Goal: Information Seeking & Learning: Learn about a topic

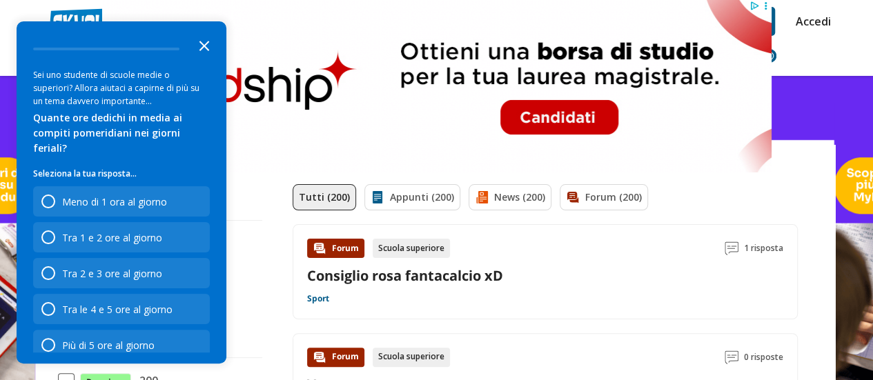
click at [206, 34] on icon "Close the survey" at bounding box center [204, 45] width 28 height 28
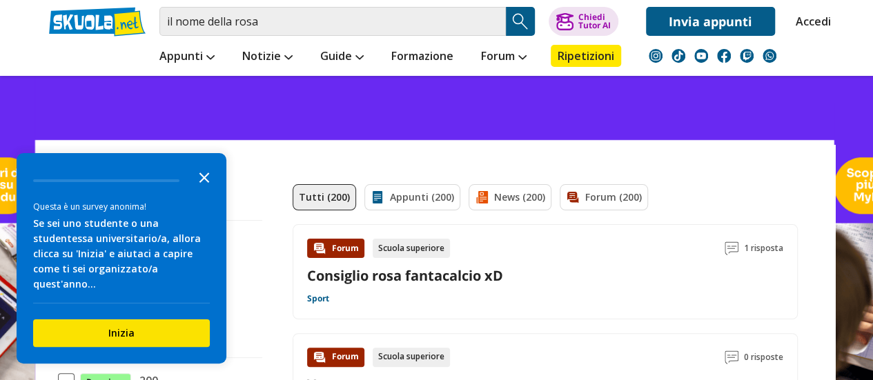
click at [207, 183] on polygon "Close the survey" at bounding box center [204, 178] width 10 height 10
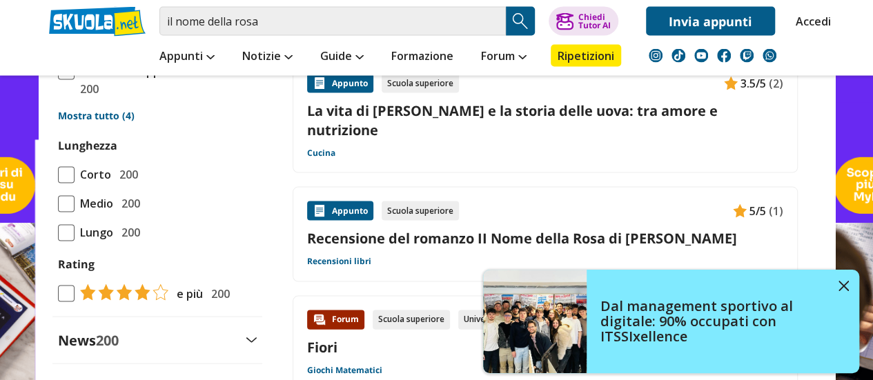
scroll to position [1313, 0]
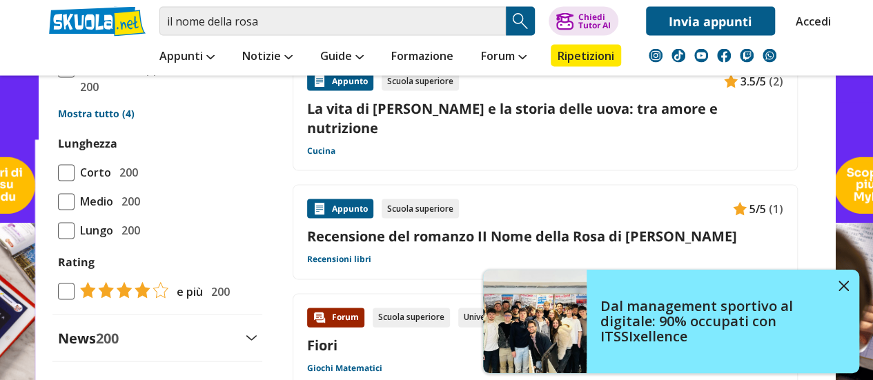
click at [465, 227] on link "Recensione del romanzo II Nome della Rosa di [PERSON_NAME]" at bounding box center [545, 236] width 476 height 19
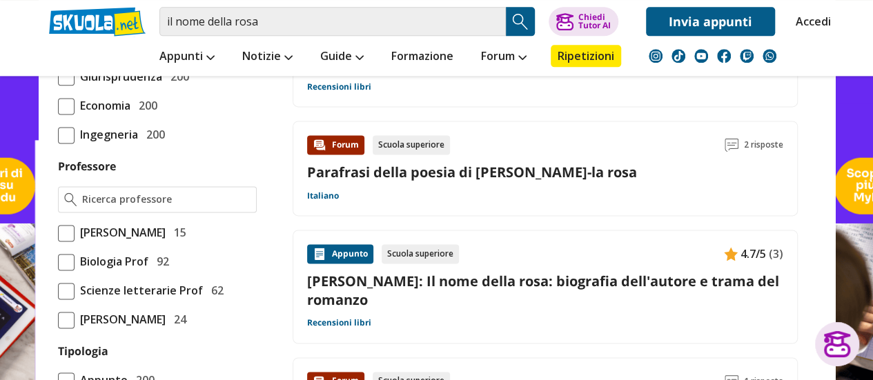
scroll to position [885, 0]
click at [544, 273] on link "[PERSON_NAME]: Il nome della rosa: biografia dell'autore e trama del romanzo" at bounding box center [545, 291] width 476 height 37
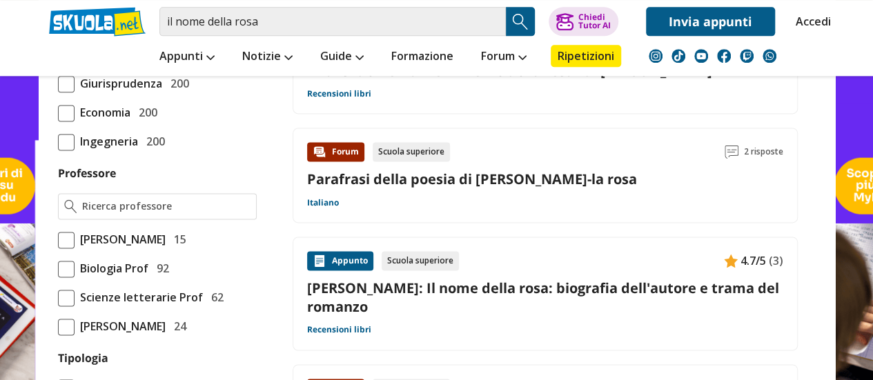
scroll to position [879, 0]
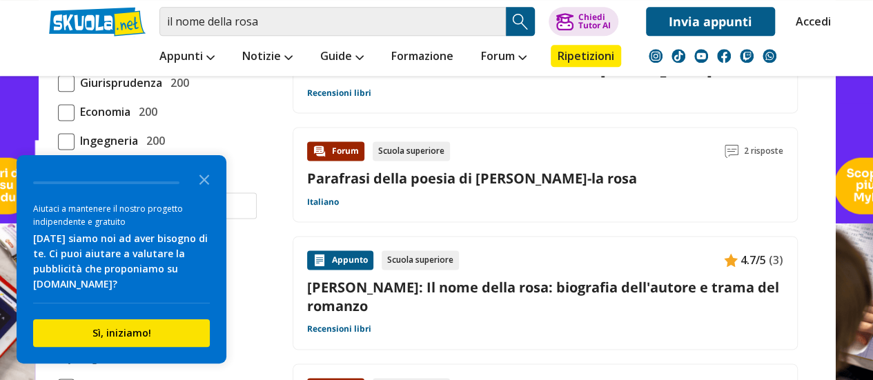
click at [671, 278] on link "[PERSON_NAME]: Il nome della rosa: biografia dell'autore e trama del romanzo" at bounding box center [545, 296] width 476 height 37
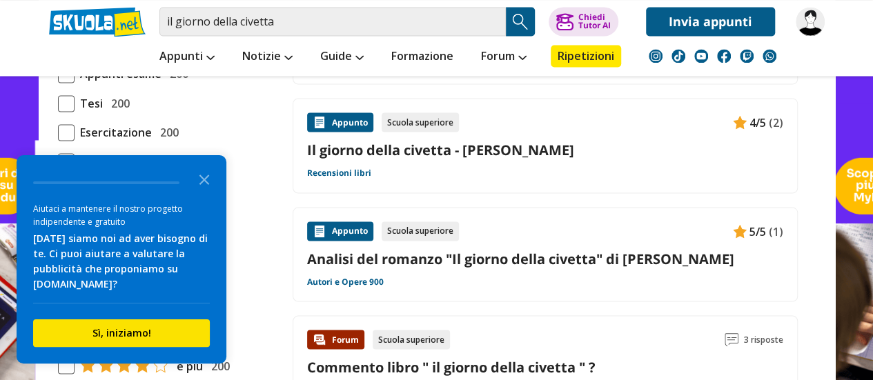
scroll to position [1224, 0]
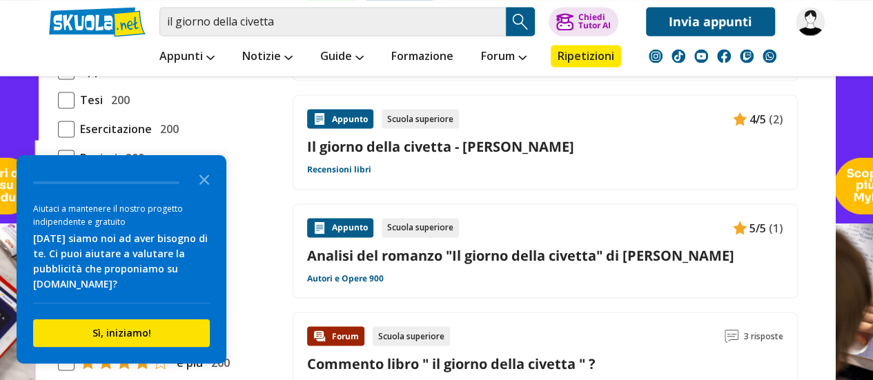
click at [441, 130] on div "Appunto Scuola superiore 4/5 (2) Il giorno della civetta - Leonardo Sciascia Re…" at bounding box center [545, 142] width 476 height 66
